Goal: Task Accomplishment & Management: Use online tool/utility

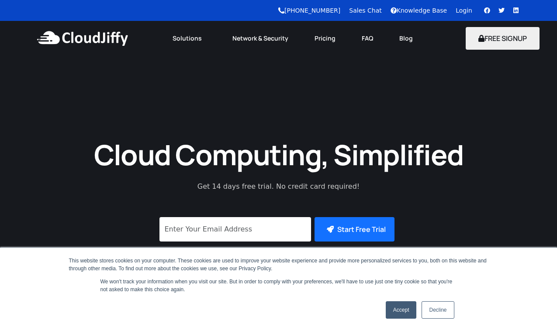
click at [461, 12] on link "Login" at bounding box center [463, 10] width 17 height 7
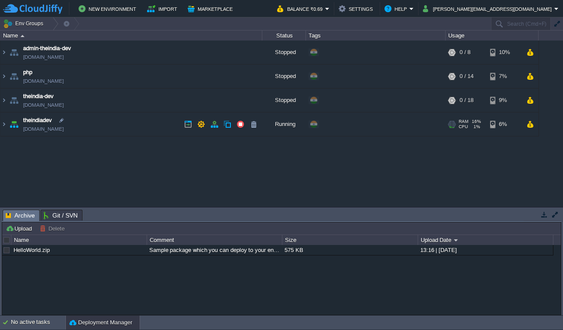
click at [41, 123] on span "theindiadev" at bounding box center [37, 120] width 29 height 9
click at [4, 123] on img at bounding box center [3, 125] width 7 height 24
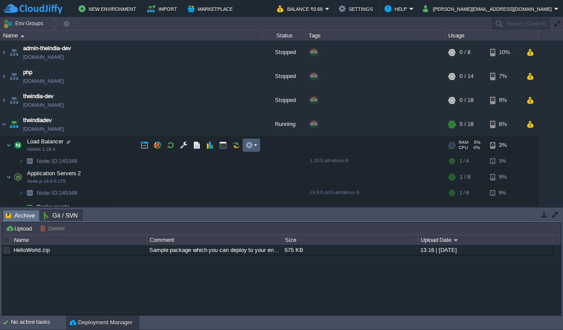
click at [244, 142] on td at bounding box center [251, 145] width 17 height 13
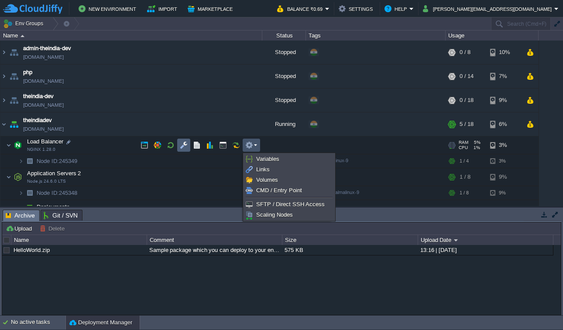
click at [186, 147] on button "button" at bounding box center [184, 145] width 8 height 8
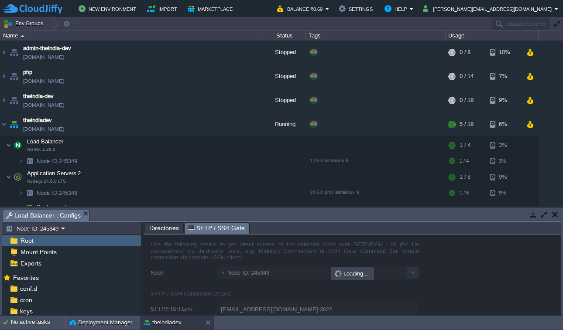
click at [223, 229] on span "SFTP / SSH Gate" at bounding box center [216, 228] width 57 height 11
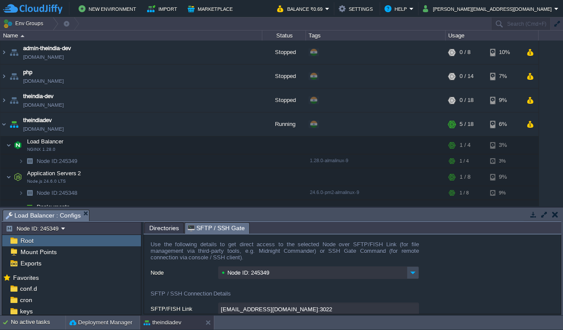
type input "[EMAIL_ADDRESS][DOMAIN_NAME]:3022/afs"
type input "ssh [EMAIL_ADDRESS][DOMAIN_NAME] -p 3022 -t "cd /afs; \$SHELL --login""
type input "/afs"
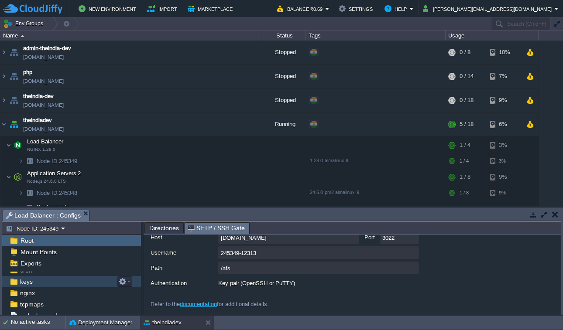
scroll to position [34, 0]
